Goal: Navigation & Orientation: Find specific page/section

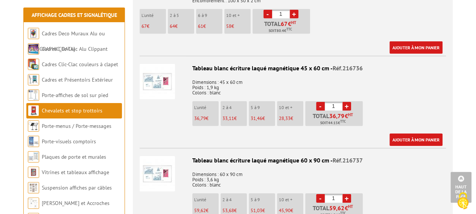
scroll to position [1280, 0]
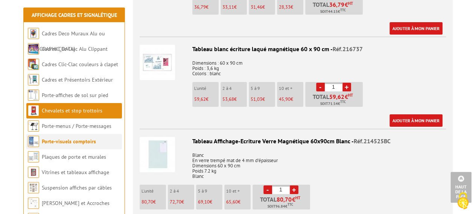
click at [73, 145] on link "Porte-visuels comptoirs" at bounding box center [69, 141] width 54 height 7
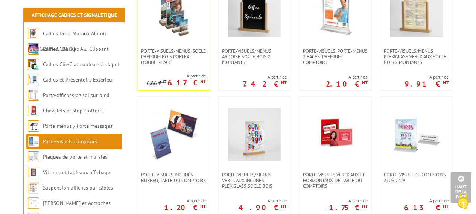
scroll to position [301, 0]
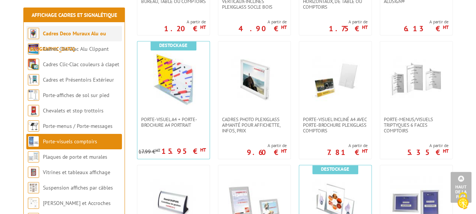
scroll to position [489, 0]
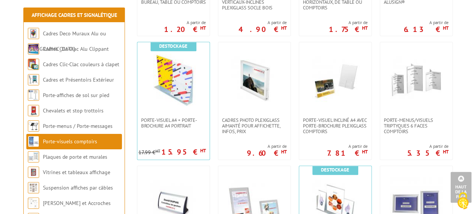
click at [76, 1] on div "Affichage Cadres et Signalétique - Porte-visuels comptoirs Les porte-visuels pe…" at bounding box center [238, 156] width 437 height 1109
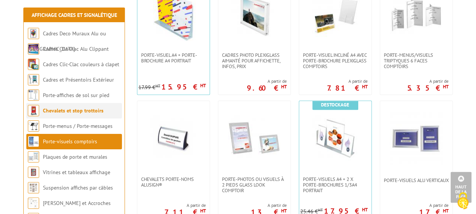
scroll to position [520, 0]
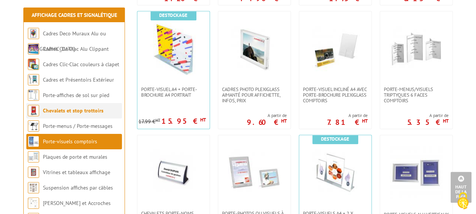
click at [67, 111] on link "Chevalets et stop trottoirs" at bounding box center [73, 110] width 61 height 7
